Goal: Communication & Community: Ask a question

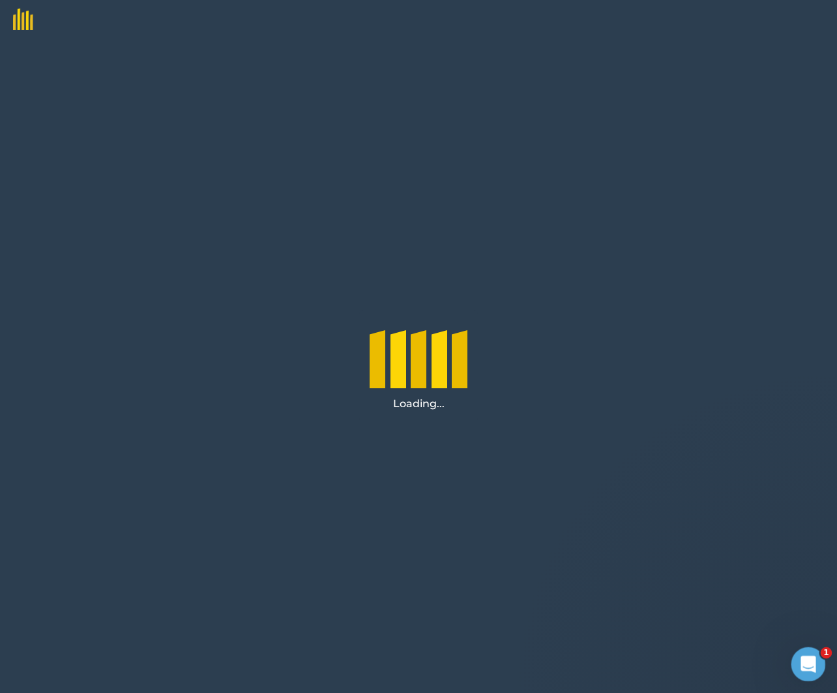
click at [812, 659] on icon "Open Intercom Messenger" at bounding box center [807, 662] width 22 height 22
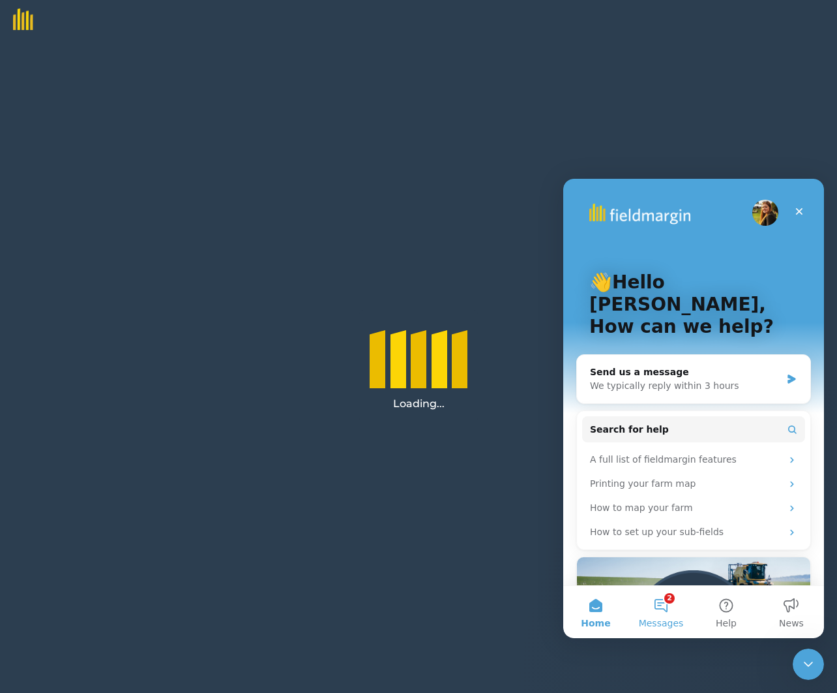
click at [666, 608] on button "2 Messages" at bounding box center [661, 612] width 65 height 52
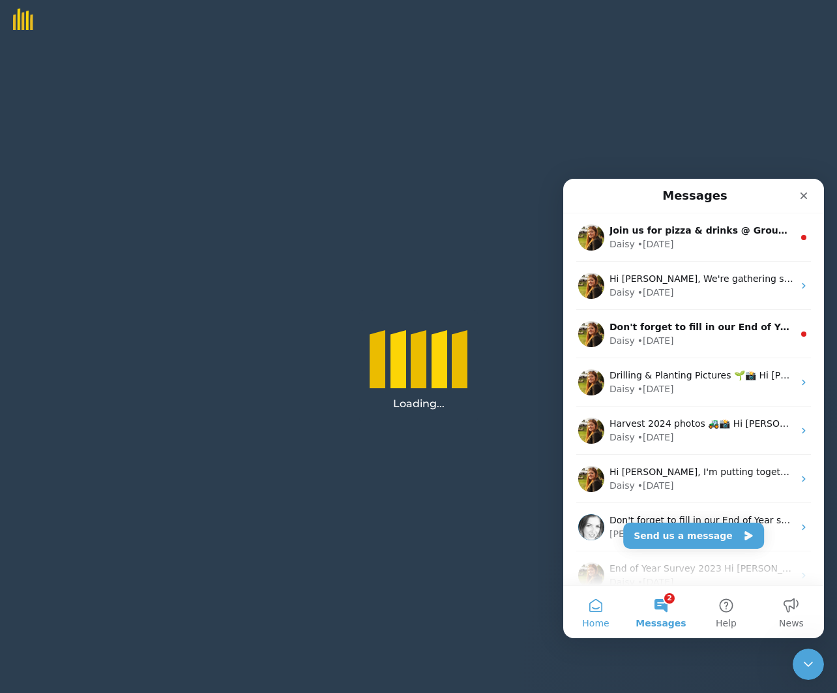
click at [600, 609] on button "Home" at bounding box center [595, 612] width 65 height 52
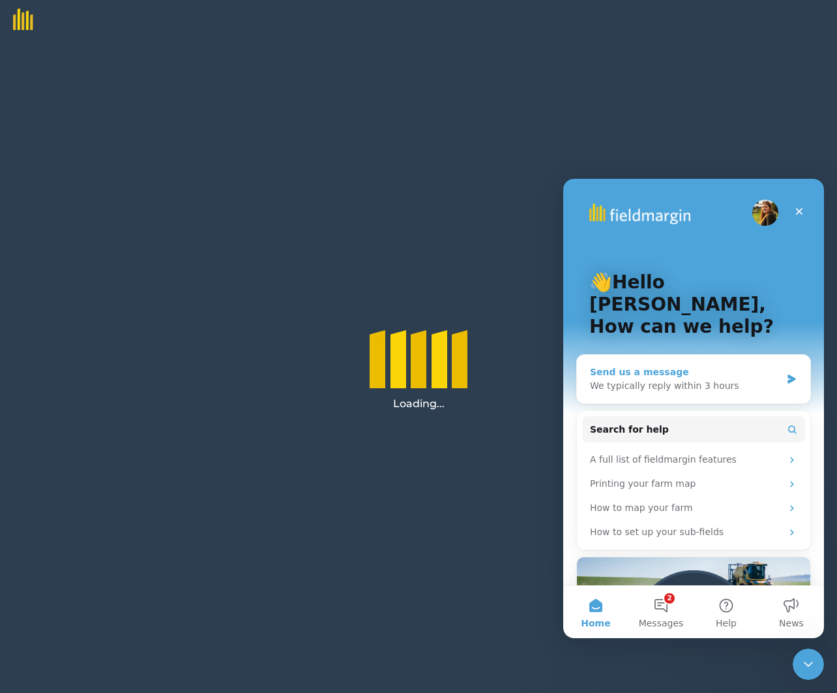
click at [674, 379] on div "We typically reply within 3 hours" at bounding box center [685, 386] width 191 height 14
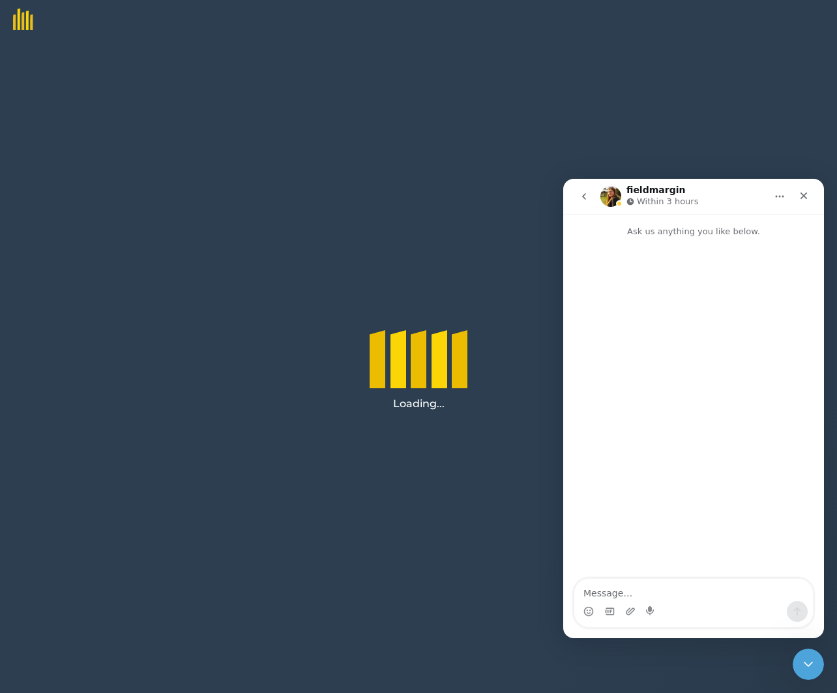
click at [619, 587] on textarea "Message…" at bounding box center [694, 589] width 239 height 22
type textarea "I"
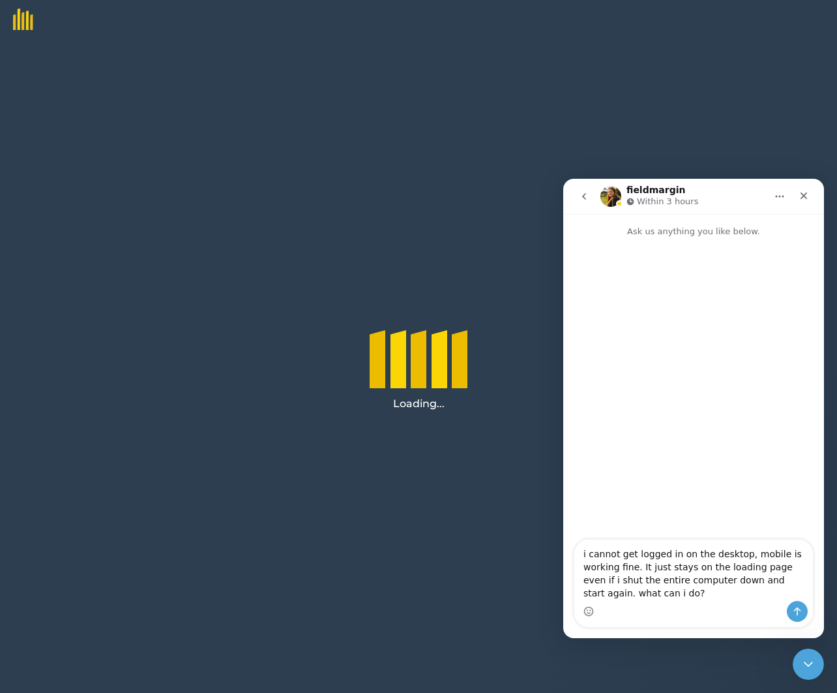
type textarea "i cannot get logged in on the desktop, mobile is working fine. It just stays on…"
click at [803, 611] on button "Send a message…" at bounding box center [797, 611] width 21 height 21
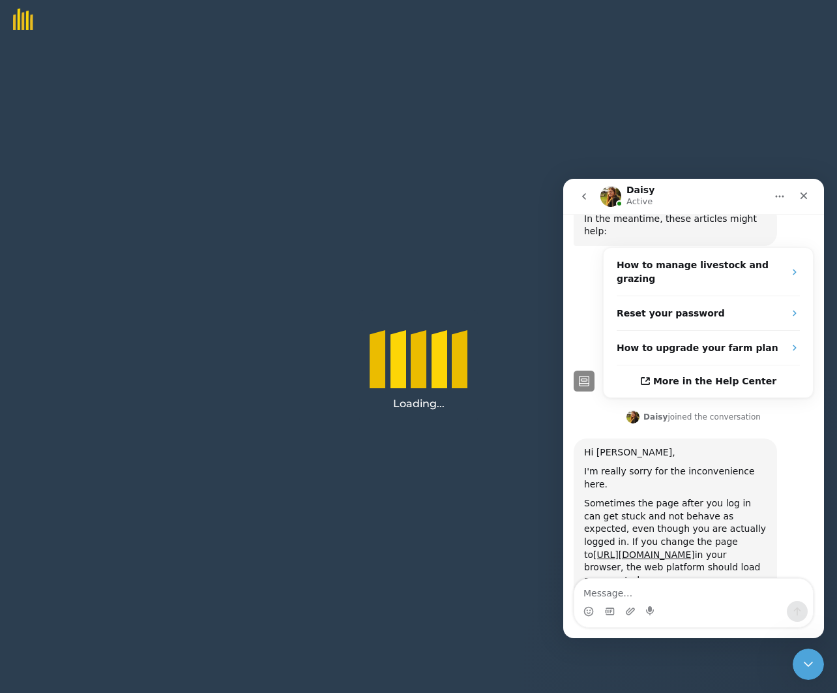
scroll to position [273, 0]
